Goal: Use online tool/utility: Utilize a website feature to perform a specific function

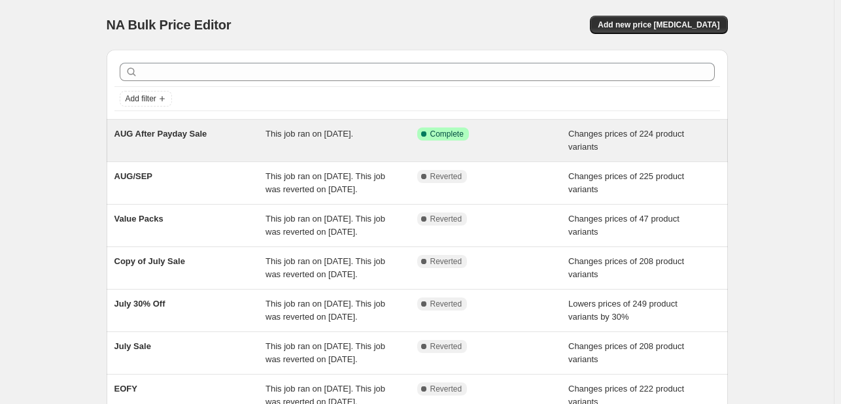
click at [259, 139] on div "AUG After Payday Sale" at bounding box center [190, 140] width 152 height 26
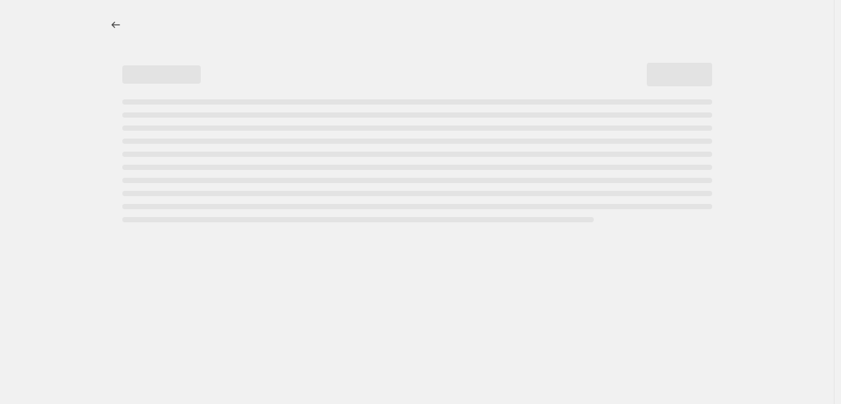
select select "tag"
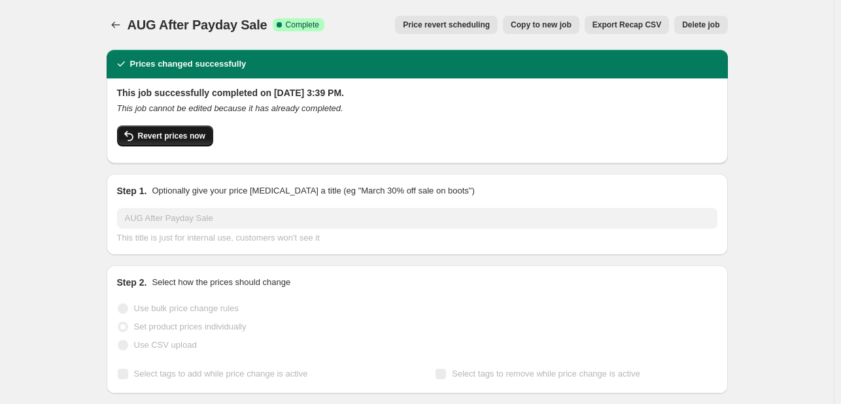
click at [186, 135] on span "Revert prices now" at bounding box center [171, 136] width 67 height 10
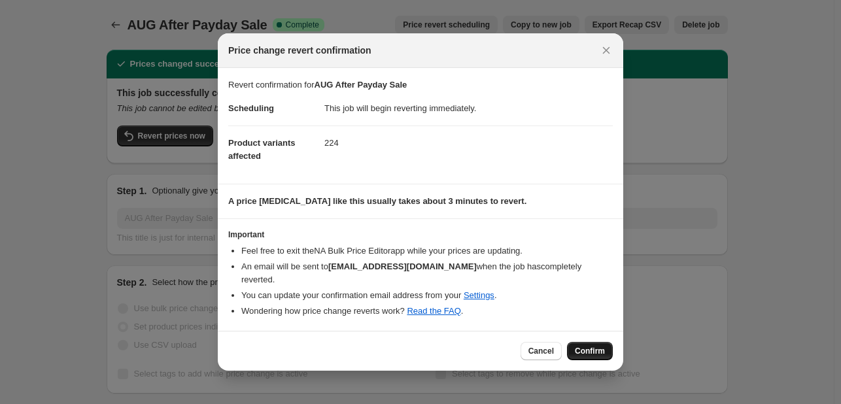
click at [582, 346] on span "Confirm" at bounding box center [590, 351] width 30 height 10
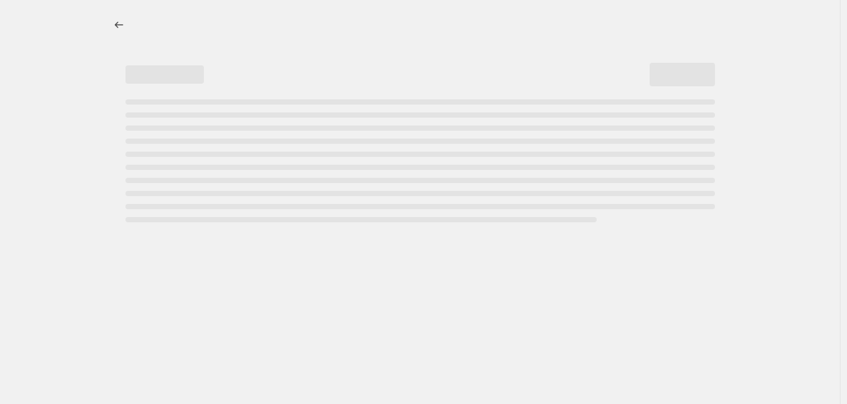
select select "tag"
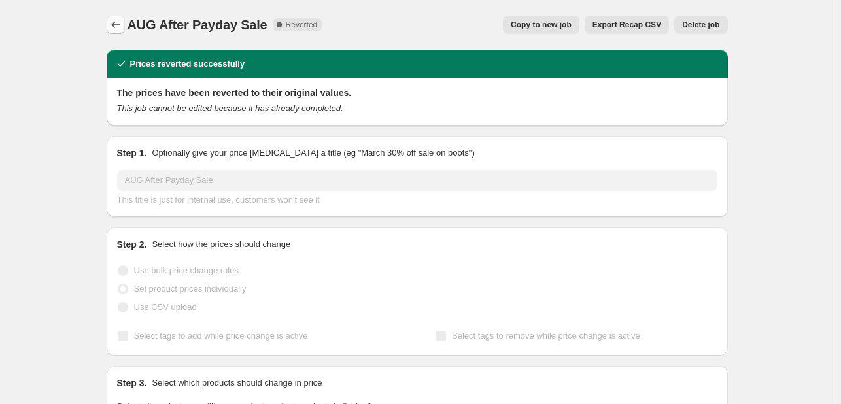
click at [116, 27] on icon "Price change jobs" at bounding box center [115, 24] width 13 height 13
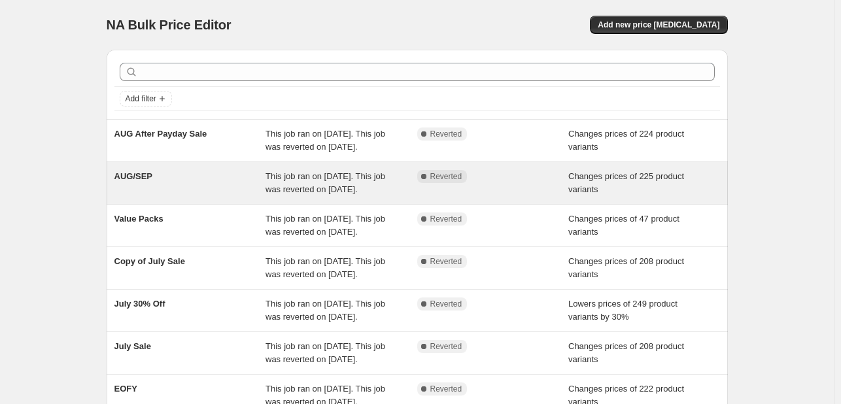
click at [164, 191] on div "AUG/SEP" at bounding box center [190, 183] width 152 height 26
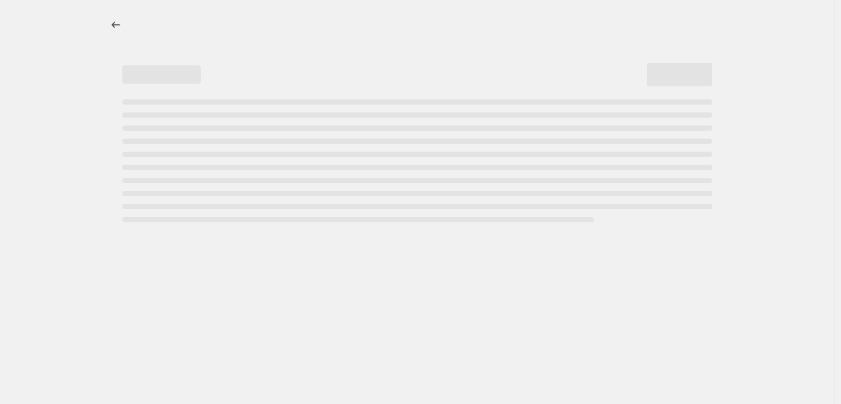
select select "tag"
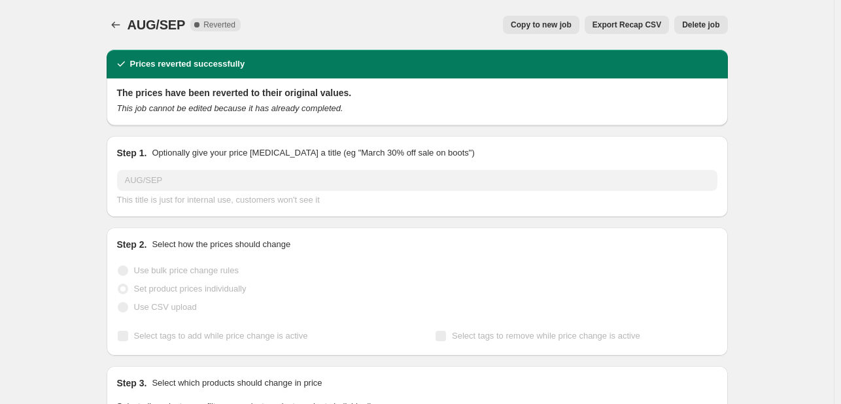
click at [554, 27] on span "Copy to new job" at bounding box center [540, 25] width 61 height 10
select select "tag"
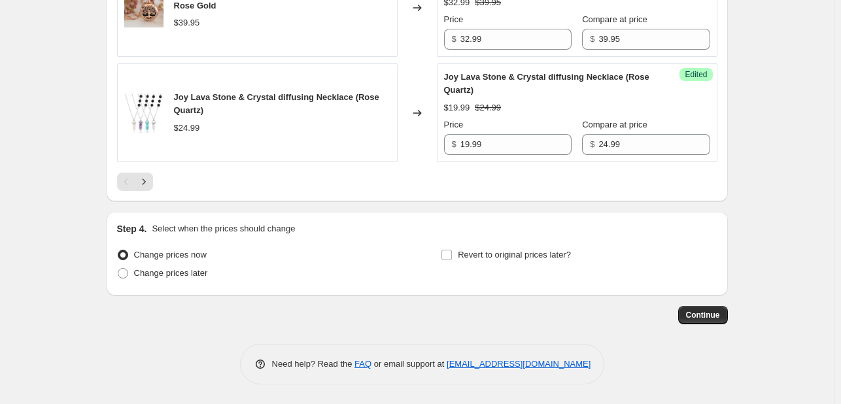
scroll to position [2436, 0]
click at [716, 309] on button "Continue" at bounding box center [703, 315] width 50 height 18
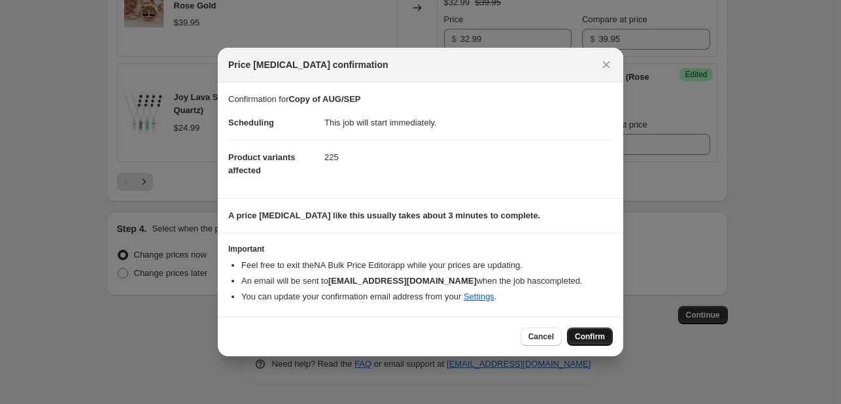
click at [594, 331] on span "Confirm" at bounding box center [590, 336] width 30 height 10
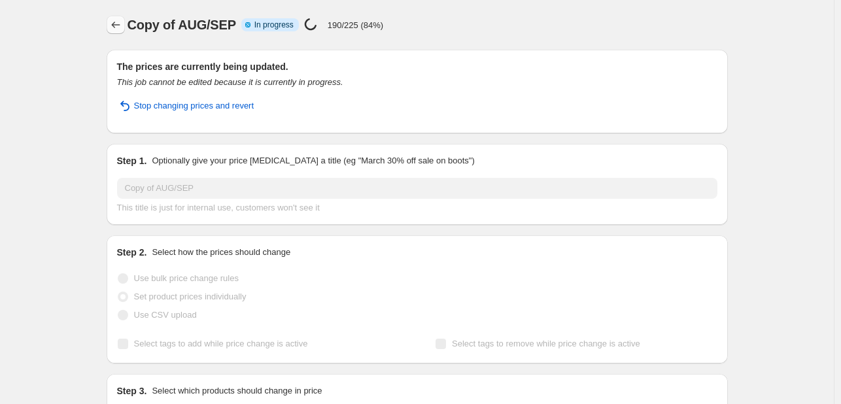
click at [118, 28] on icon "Price change jobs" at bounding box center [115, 24] width 13 height 13
